Goal: Transaction & Acquisition: Obtain resource

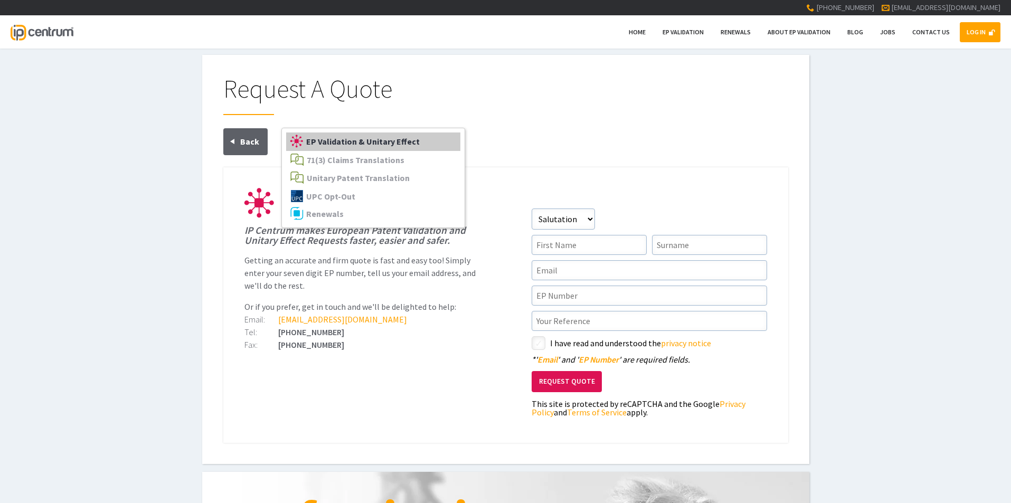
click at [369, 142] on span "EP Validation & Unitary Effect" at bounding box center [363, 141] width 114 height 11
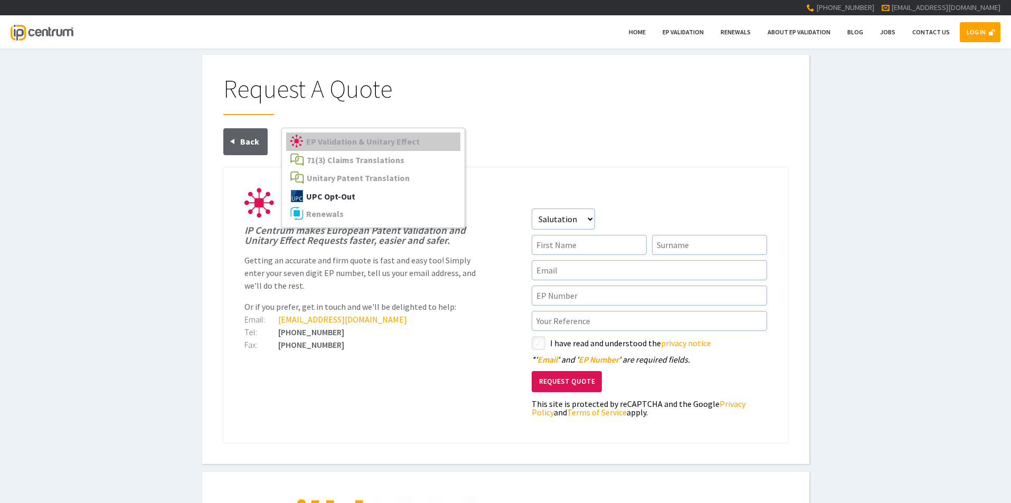
click at [333, 196] on span "UPC Opt-Out" at bounding box center [330, 196] width 49 height 11
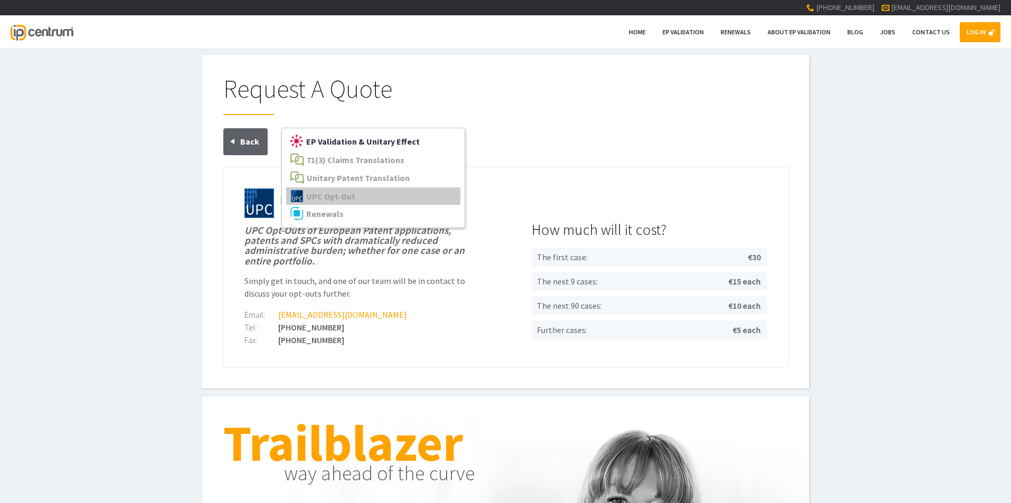
click at [362, 144] on span "EP Validation & Unitary Effect" at bounding box center [363, 141] width 114 height 11
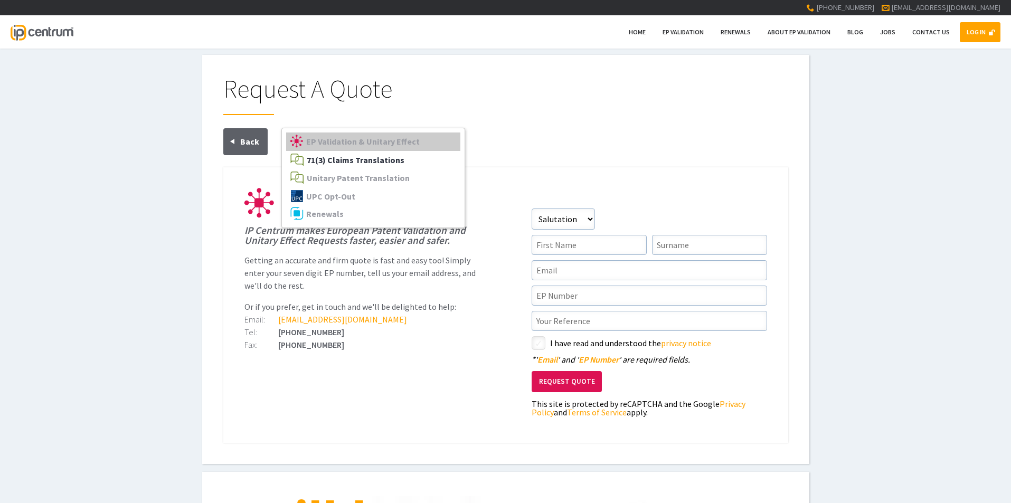
click at [355, 161] on span "71(3) Claims Translations" at bounding box center [356, 160] width 98 height 11
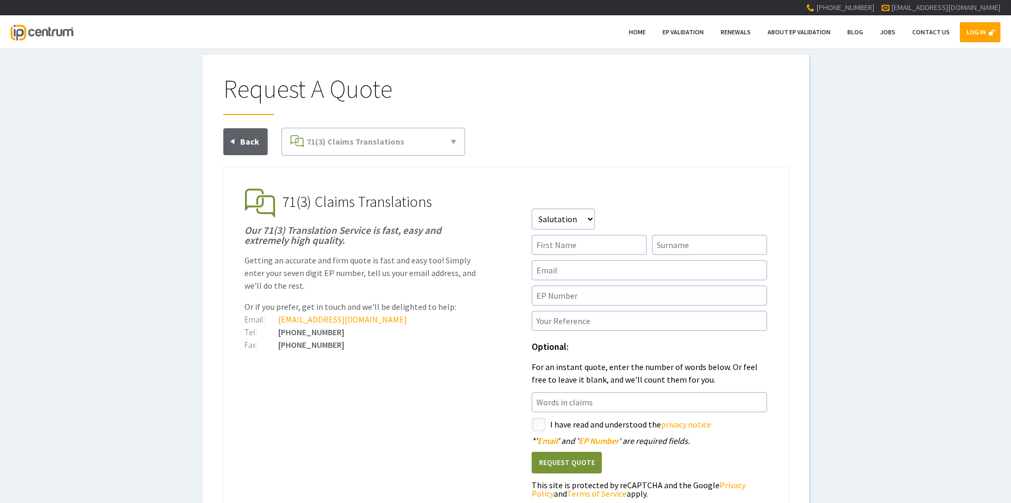
click at [550, 118] on div "Request A Quote EP Validation & Unitary Effect 71(3) Claims Translations Unitar…" at bounding box center [505, 300] width 565 height 448
click at [558, 219] on select"] "Salutation Mr Mrs Miss Ms Dr [PERSON_NAME]" at bounding box center [563, 219] width 63 height 21
click at [557, 218] on select"] "Salutation Mr Mrs Miss Ms Dr [PERSON_NAME]" at bounding box center [563, 219] width 63 height 21
click at [622, 149] on div at bounding box center [505, 148] width 565 height 40
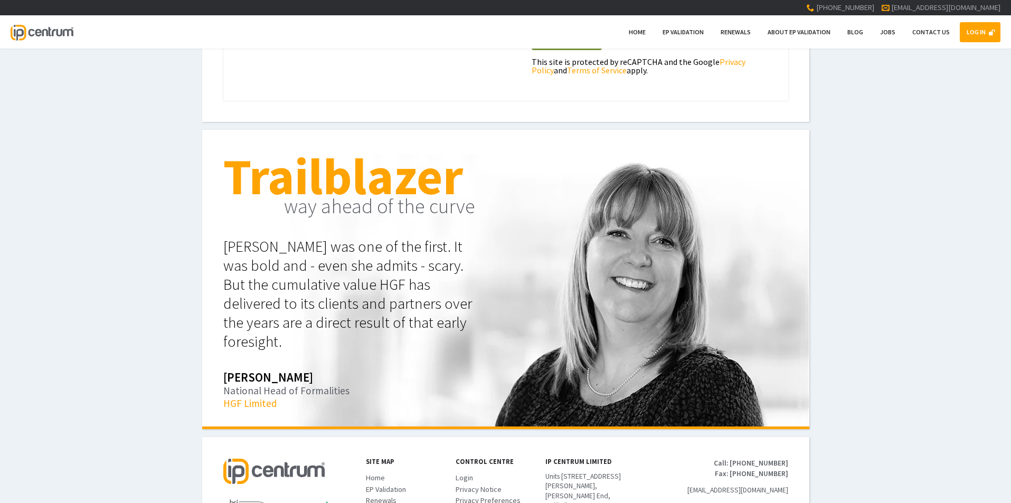
scroll to position [548, 0]
